Goal: Information Seeking & Learning: Check status

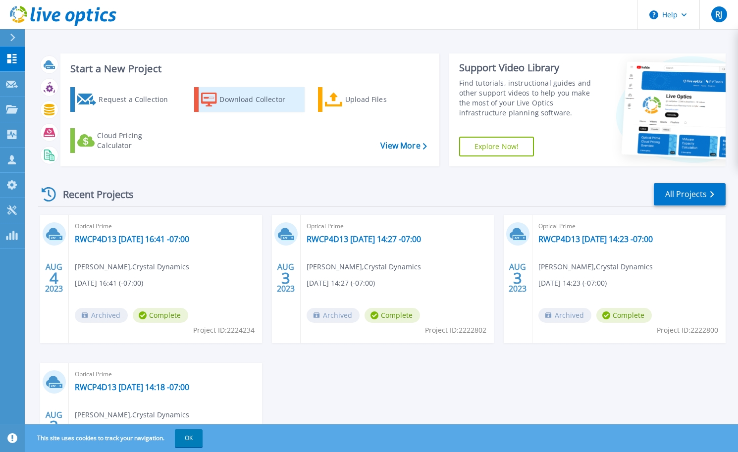
click at [246, 99] on div "Download Collector" at bounding box center [258, 100] width 79 height 20
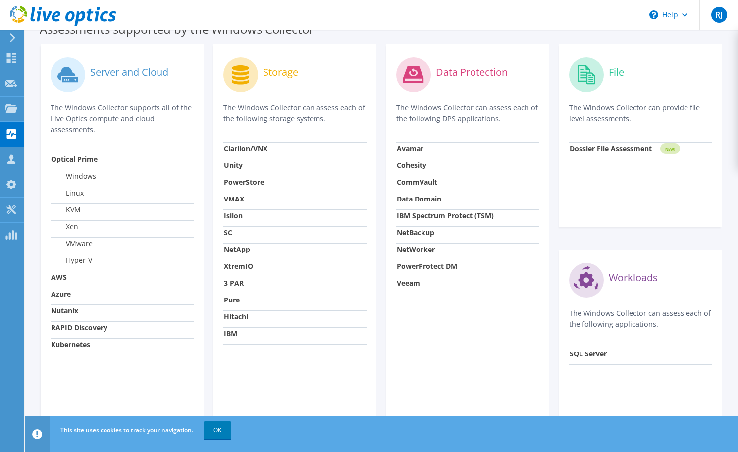
scroll to position [296, 0]
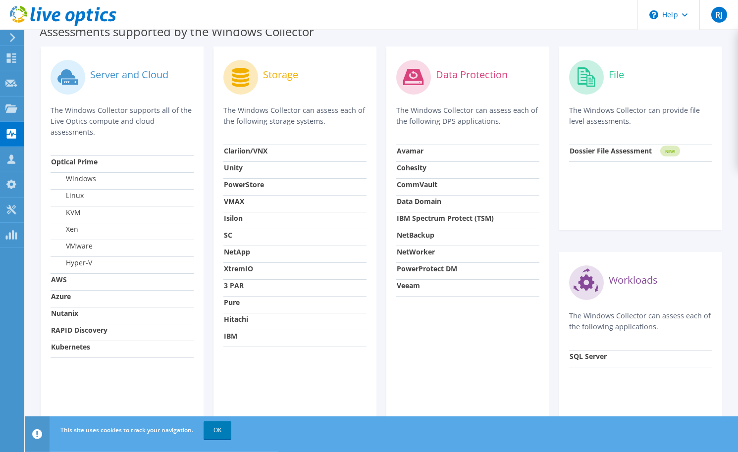
click at [589, 99] on div "File The Windows Collector can provide file level assessments." at bounding box center [640, 100] width 143 height 88
click at [624, 154] on strong "Dossier File Assessment" at bounding box center [610, 150] width 82 height 9
click at [627, 148] on strong "Dossier File Assessment" at bounding box center [610, 150] width 82 height 9
click at [668, 150] on tspan "NEW!" at bounding box center [670, 150] width 10 height 5
click at [608, 84] on div "File" at bounding box center [640, 76] width 143 height 41
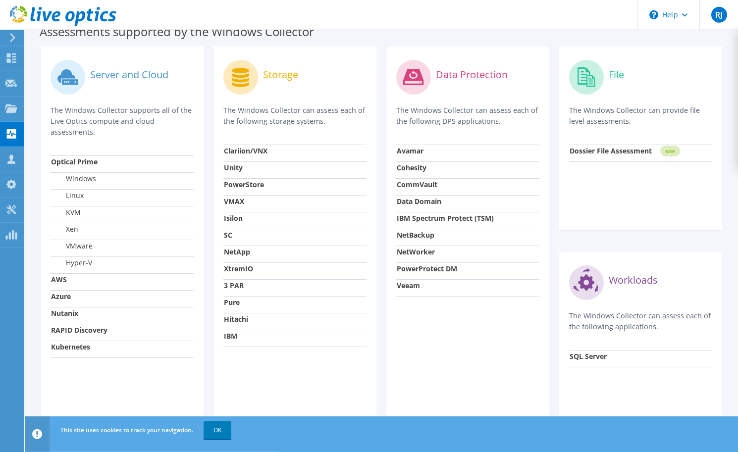
click at [591, 72] on circle at bounding box center [586, 77] width 35 height 35
click at [619, 71] on label "File" at bounding box center [615, 75] width 15 height 10
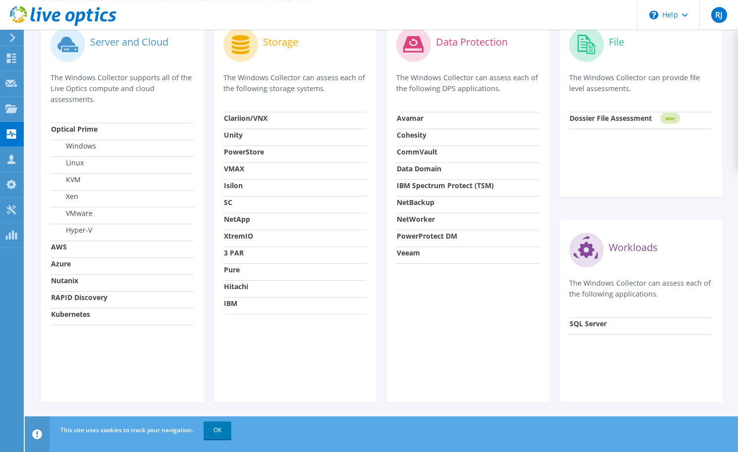
scroll to position [329, 0]
click at [215, 432] on link "OK" at bounding box center [217, 430] width 28 height 18
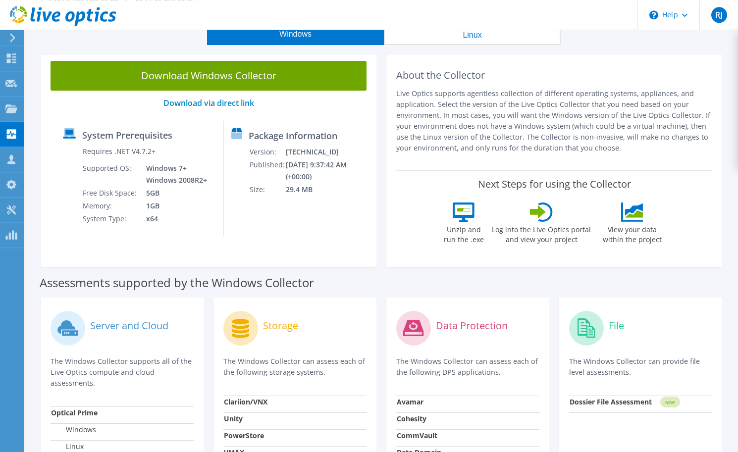
scroll to position [0, 0]
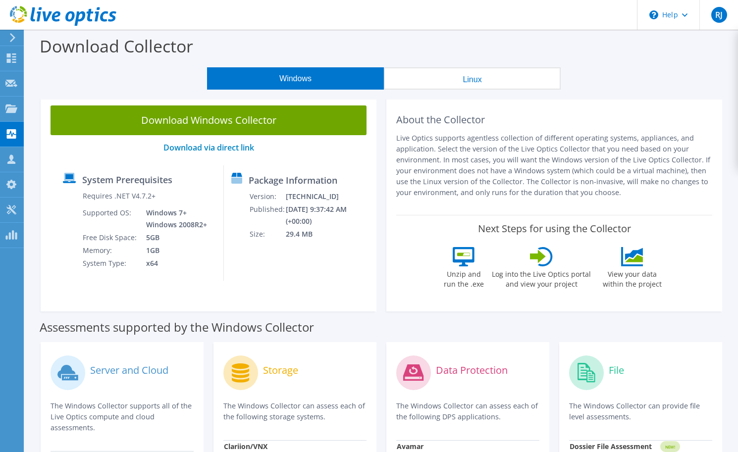
click at [459, 78] on button "Linux" at bounding box center [472, 78] width 177 height 22
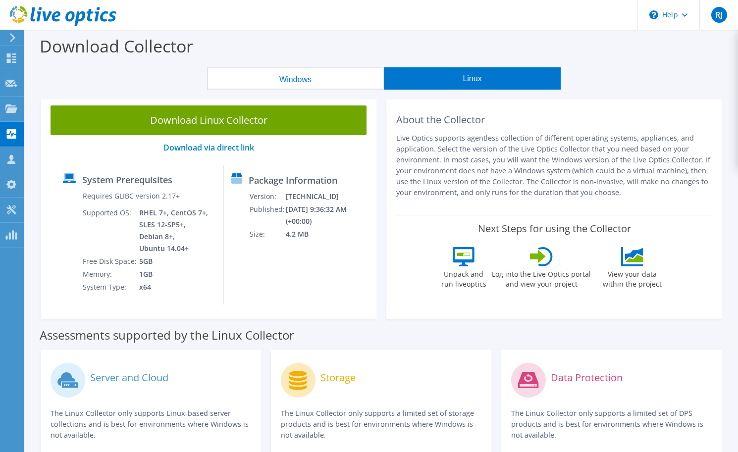
click at [337, 64] on div "Download Collector" at bounding box center [381, 49] width 703 height 38
click at [308, 78] on button "Windows" at bounding box center [295, 78] width 177 height 22
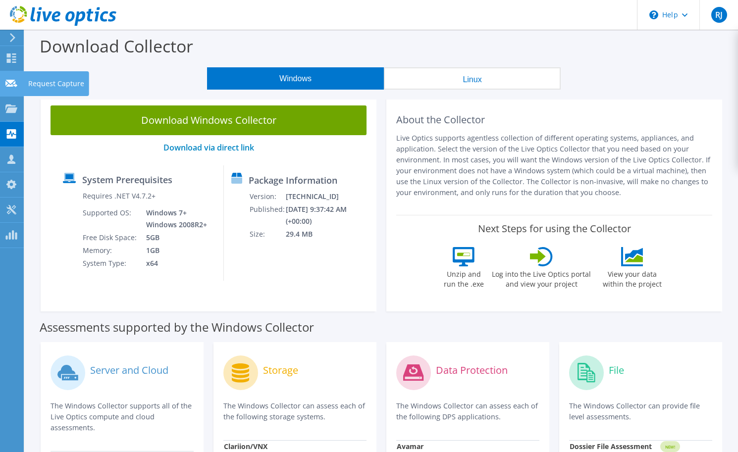
click at [12, 84] on icon at bounding box center [11, 83] width 12 height 9
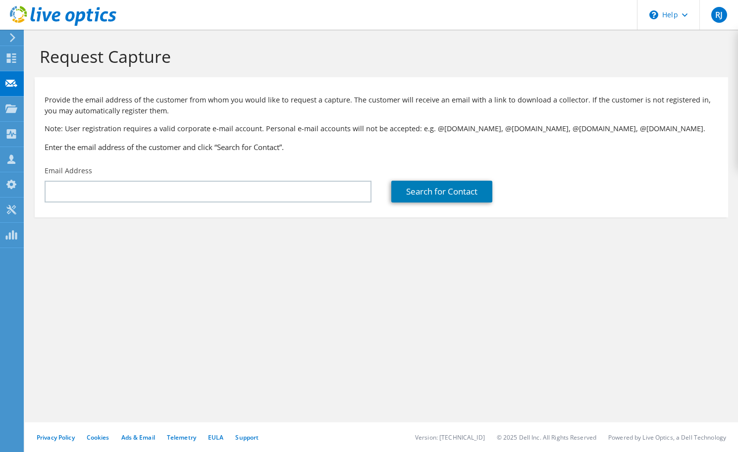
click at [83, 109] on p "Provide the email address of the customer from whom you would like to request a…" at bounding box center [381, 106] width 673 height 22
click at [13, 113] on div at bounding box center [11, 109] width 12 height 11
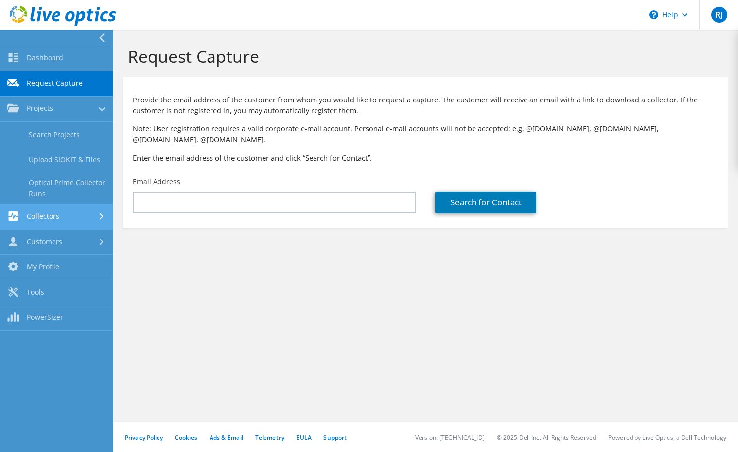
click at [22, 219] on link "Collectors" at bounding box center [56, 216] width 113 height 25
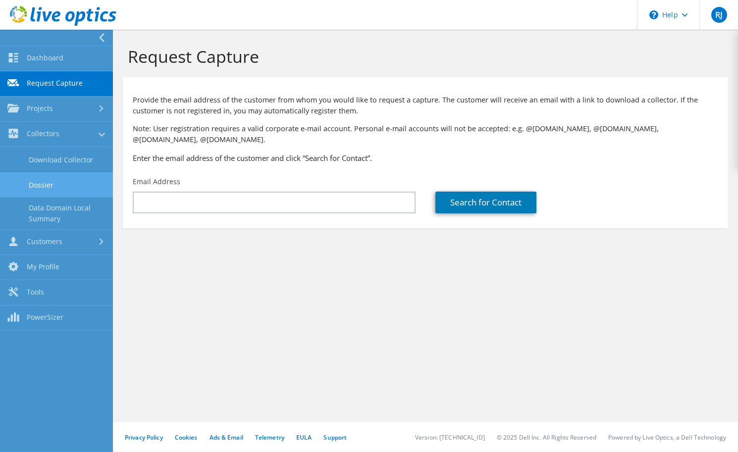
click at [46, 184] on link "Dossier" at bounding box center [56, 184] width 113 height 25
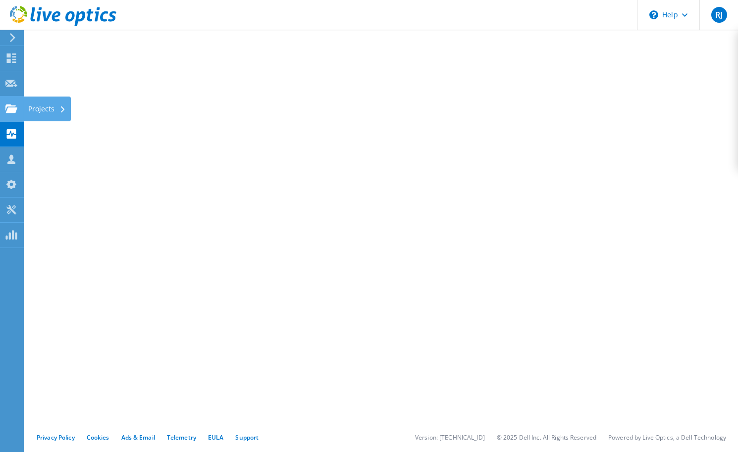
click at [47, 111] on div "Projects" at bounding box center [47, 109] width 48 height 25
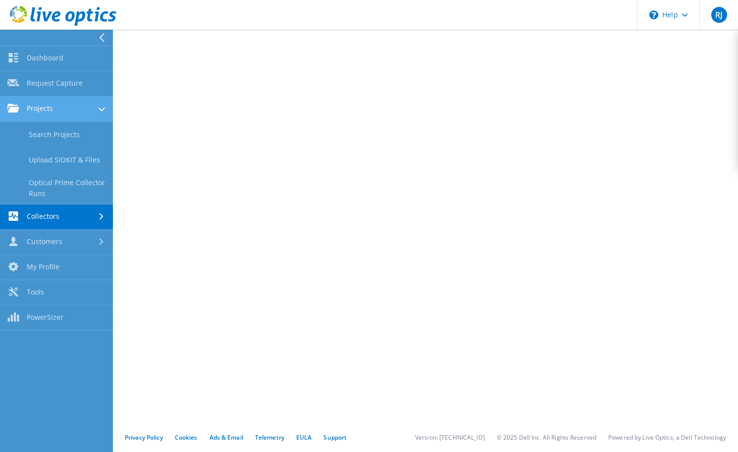
click at [69, 107] on link "Projects" at bounding box center [56, 109] width 113 height 25
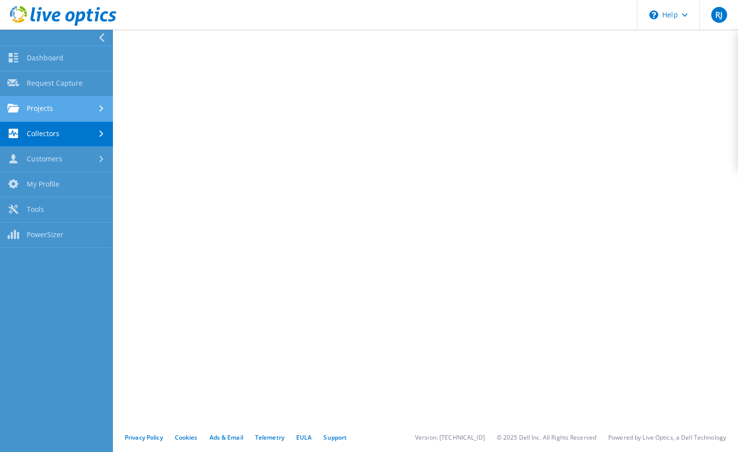
click at [69, 107] on link "Projects" at bounding box center [56, 109] width 113 height 25
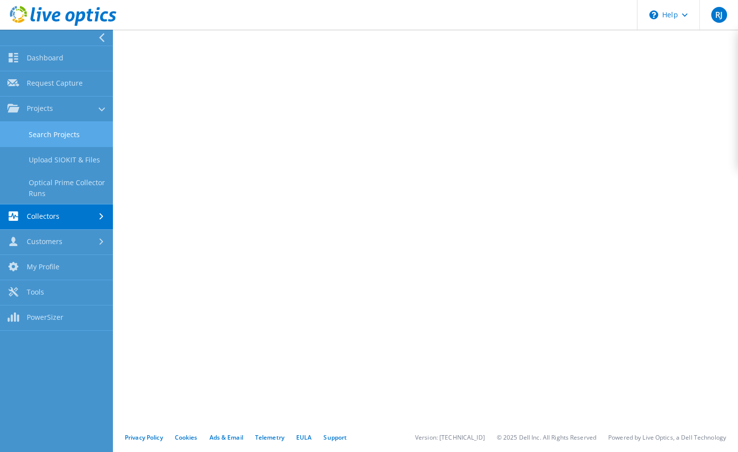
click at [52, 139] on link "Search Projects" at bounding box center [56, 134] width 113 height 25
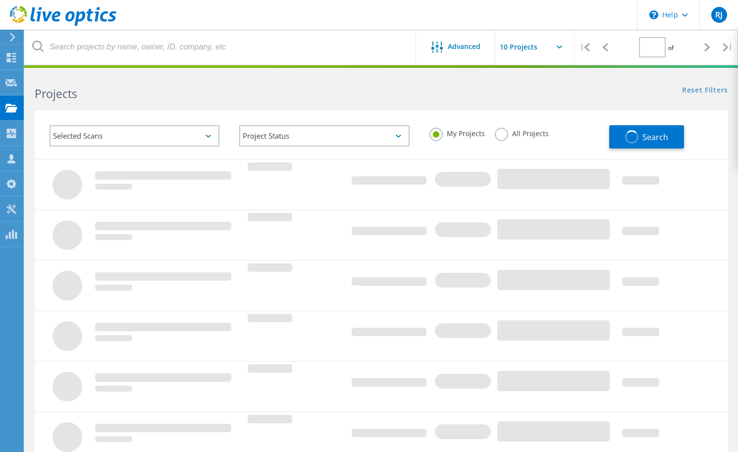
type input "1"
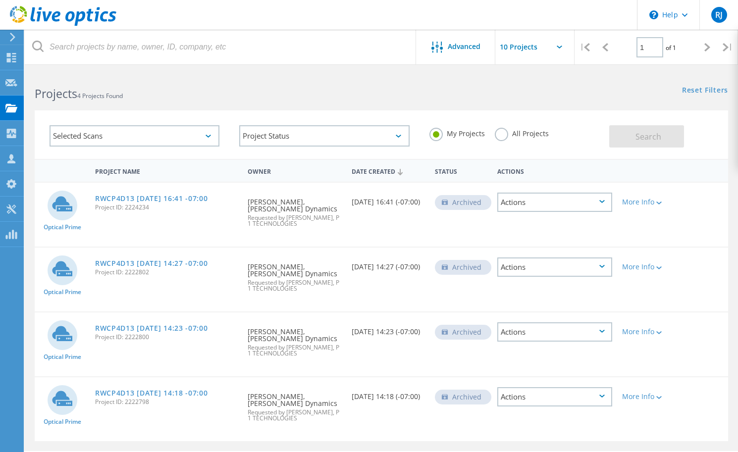
click at [604, 200] on div "Actions" at bounding box center [554, 202] width 115 height 19
click at [359, 233] on div "Optical Prime RWCP4D13 2023-08-04 16:41 -07:00 Project ID: 2224234 Requested By…" at bounding box center [381, 215] width 693 height 64
click at [527, 204] on div "Actions" at bounding box center [554, 202] width 115 height 19
click at [532, 175] on div "View Project" at bounding box center [554, 171] width 113 height 15
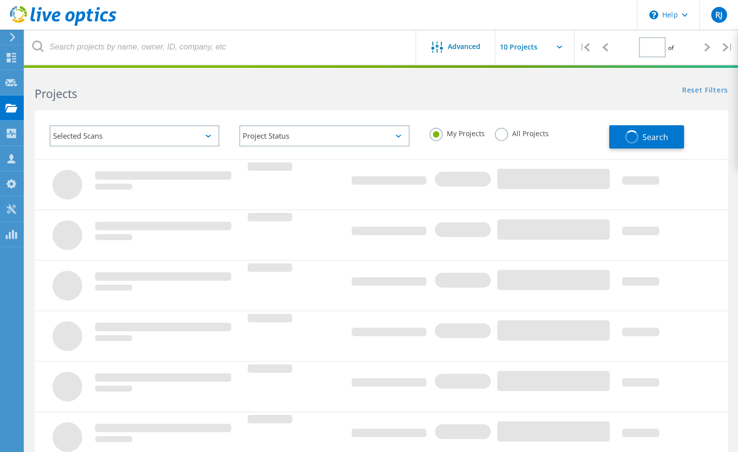
type input "1"
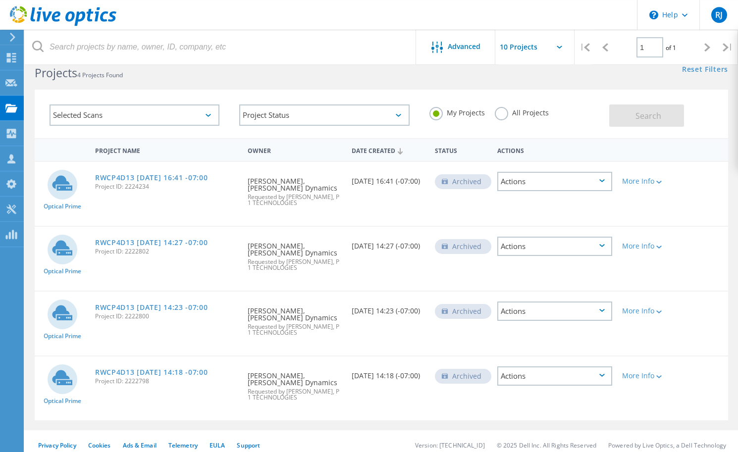
scroll to position [27, 0]
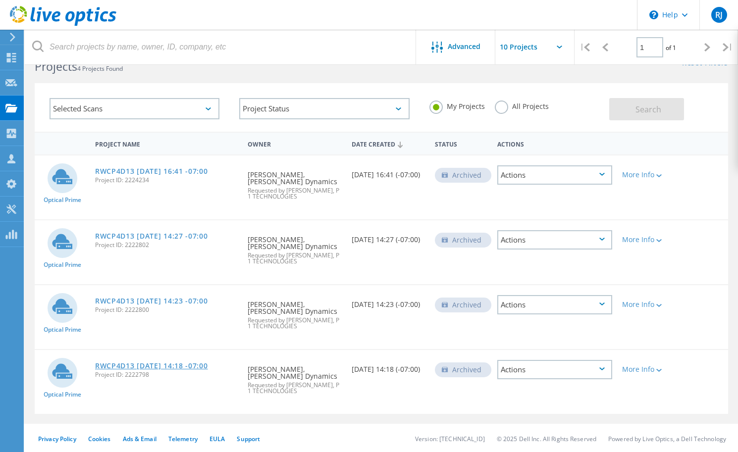
click at [203, 362] on link "RWCP4D13 2023-08-03 14:18 -07:00" at bounding box center [151, 365] width 113 height 7
